Goal: Transaction & Acquisition: Download file/media

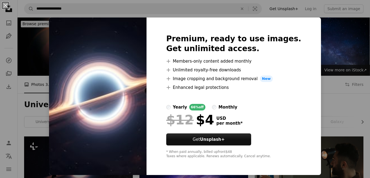
scroll to position [82, 0]
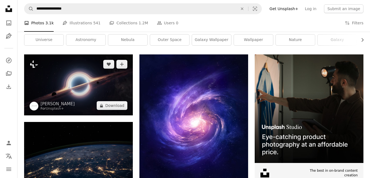
click at [87, 84] on img at bounding box center [78, 84] width 109 height 61
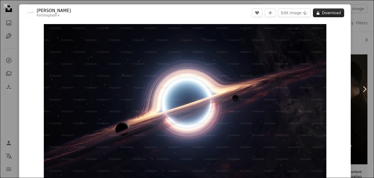
click at [328, 15] on button "A lock Download" at bounding box center [328, 12] width 31 height 9
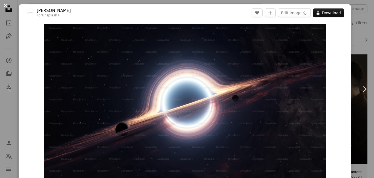
click at [8, 7] on button "An X shape" at bounding box center [5, 5] width 7 height 7
